Goal: Task Accomplishment & Management: Use online tool/utility

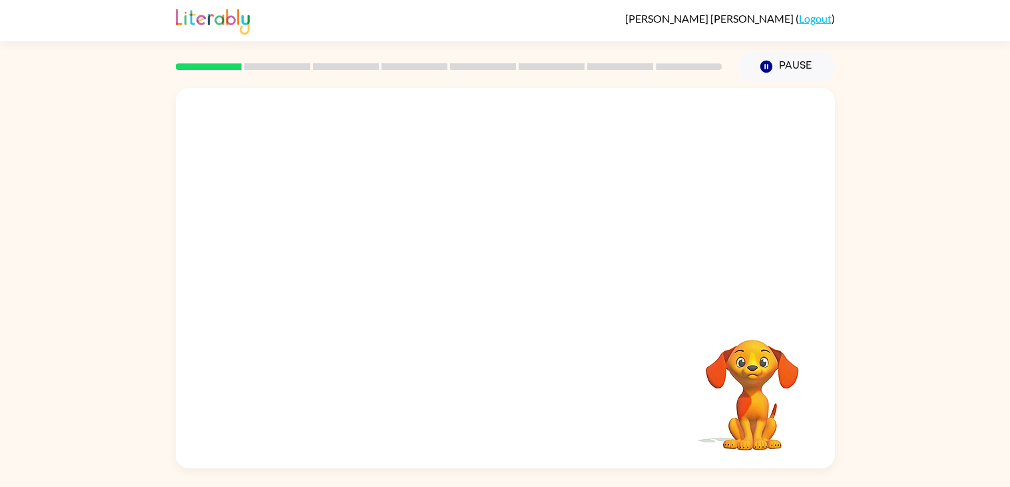
click at [747, 361] on video "Your browser must support playing .mp4 files to use Literably. Please try using…" at bounding box center [752, 385] width 133 height 133
click at [770, 60] on icon "Pause" at bounding box center [766, 66] width 15 height 15
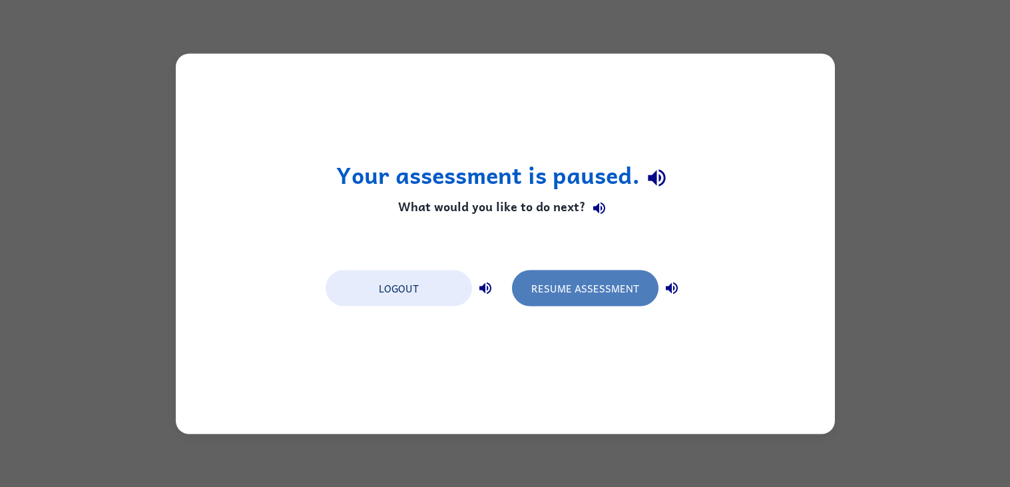
click at [620, 278] on button "Resume Assessment" at bounding box center [585, 288] width 146 height 36
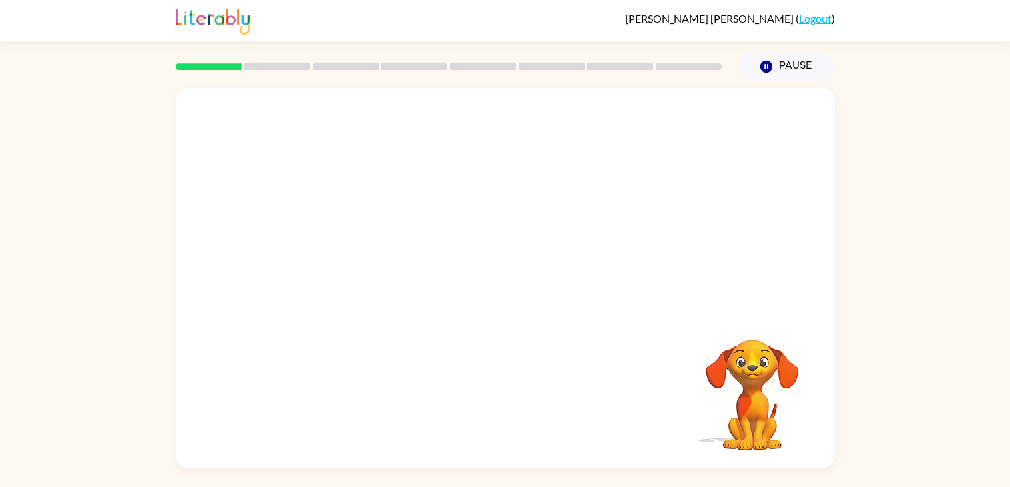
click at [559, 418] on div "Your browser must support playing .mp4 files to use Literably. Please try using…" at bounding box center [505, 278] width 659 height 380
click at [494, 274] on div at bounding box center [505, 200] width 659 height 224
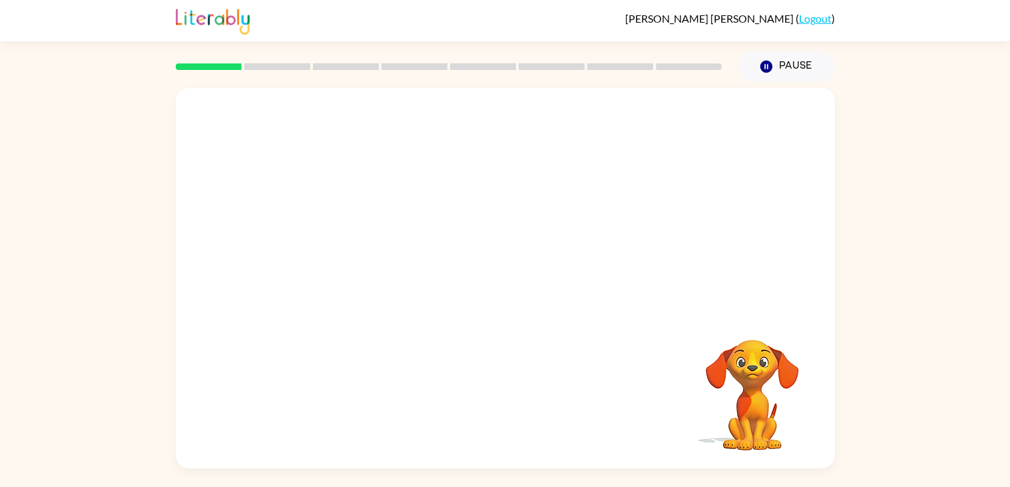
click at [494, 274] on div at bounding box center [505, 200] width 659 height 224
click at [164, 23] on div "[PERSON_NAME] ( Logout )" at bounding box center [505, 20] width 1010 height 41
click at [166, 27] on div "[PERSON_NAME] ( Logout )" at bounding box center [505, 20] width 1010 height 41
click at [296, 95] on div at bounding box center [505, 278] width 659 height 380
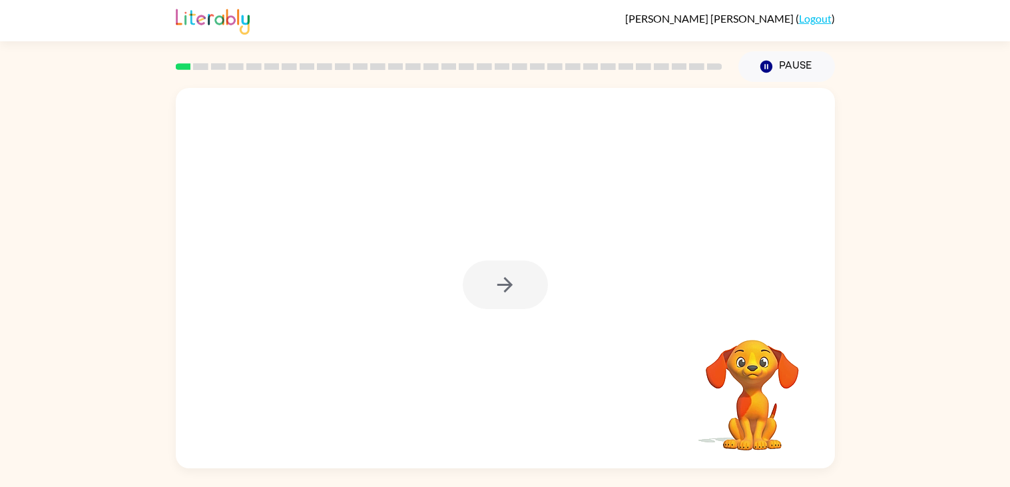
click at [509, 280] on div at bounding box center [505, 284] width 85 height 49
click at [512, 290] on div at bounding box center [505, 284] width 85 height 49
click at [513, 294] on icon "button" at bounding box center [504, 284] width 23 height 23
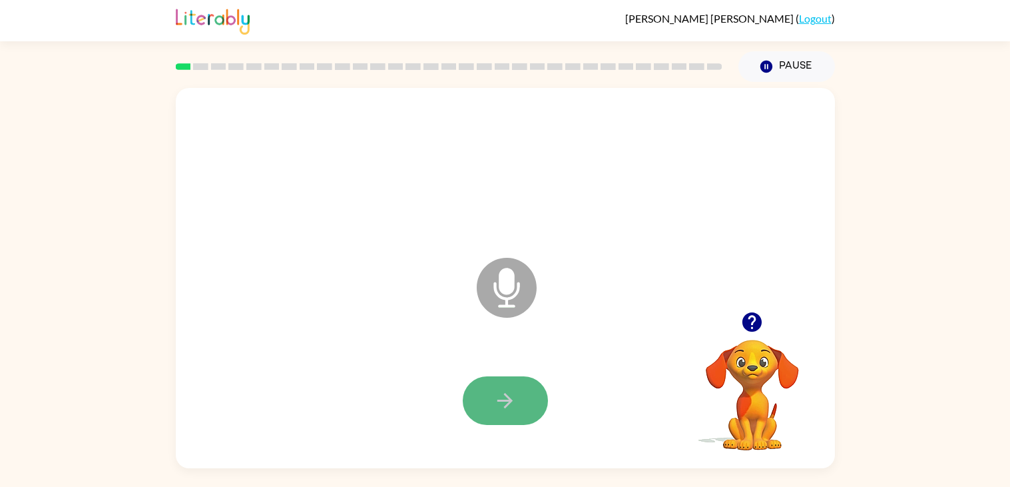
click at [493, 387] on button "button" at bounding box center [505, 400] width 85 height 49
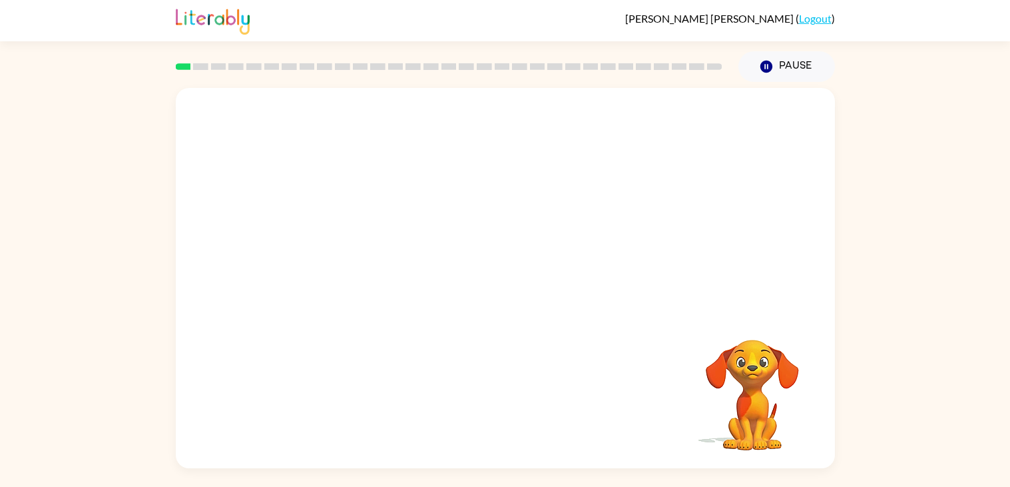
click at [55, 77] on div "Bryson Jackson ( Logout ) Pause Pause Your browser must support playing .mp4 fi…" at bounding box center [505, 243] width 1010 height 487
click at [505, 276] on div at bounding box center [505, 284] width 85 height 49
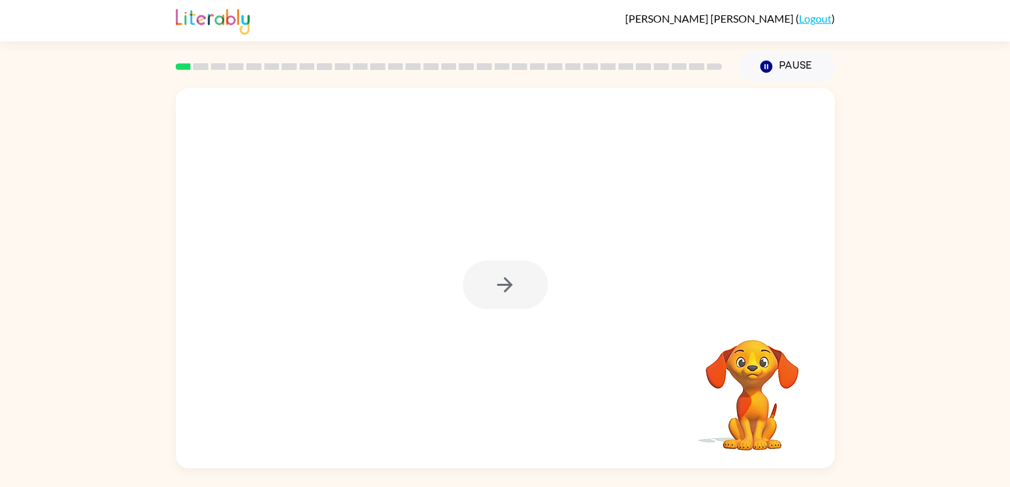
click at [505, 276] on div at bounding box center [505, 284] width 85 height 49
